Goal: Use online tool/utility: Utilize a website feature to perform a specific function

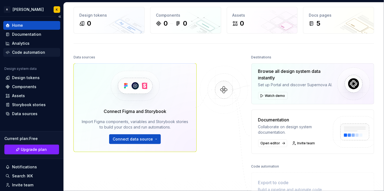
click at [33, 50] on div "Code automation" at bounding box center [28, 52] width 33 height 5
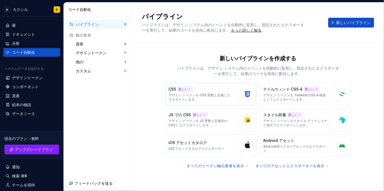
drag, startPoint x: 138, startPoint y: 119, endPoint x: 167, endPoint y: 91, distance: 40.2
click at [224, 100] on p "デザイン トークンを CSS 変数と定義にエクスポートします。" at bounding box center [201, 97] width 64 height 9
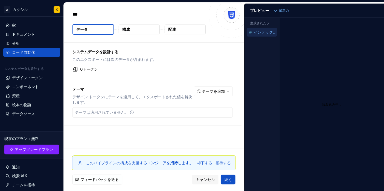
type textarea "*"
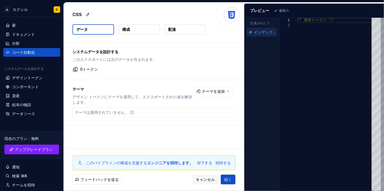
click at [258, 23] on font "生成されたファイル" at bounding box center [265, 23] width 30 height 4
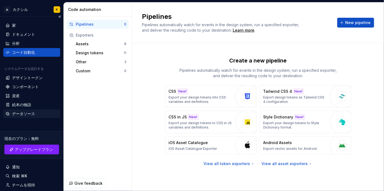
click at [30, 115] on font "データソース" at bounding box center [23, 114] width 23 height 5
